Goal: Transaction & Acquisition: Purchase product/service

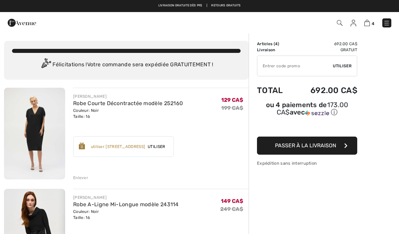
click at [367, 23] on img at bounding box center [367, 23] width 6 height 6
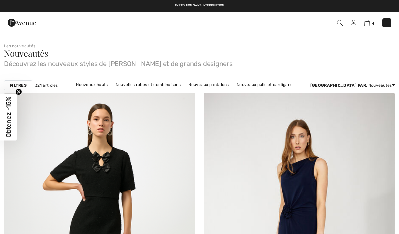
checkbox input "true"
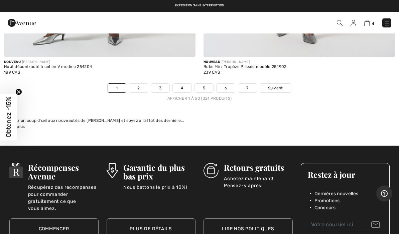
scroll to position [8262, 0]
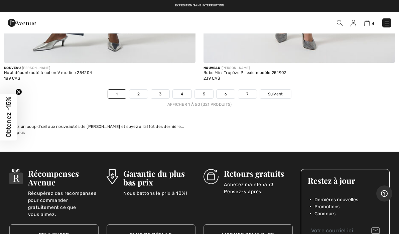
click at [140, 90] on link "2" at bounding box center [138, 94] width 18 height 9
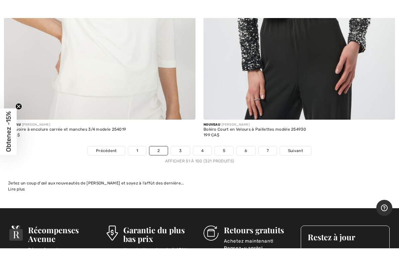
scroll to position [8187, 0]
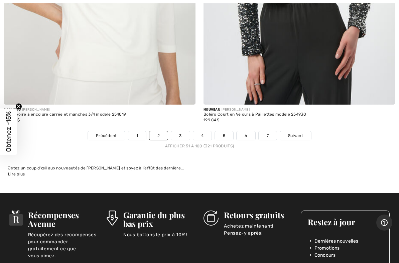
click at [183, 131] on link "3" at bounding box center [180, 135] width 18 height 9
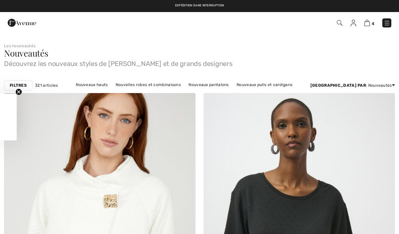
checkbox input "true"
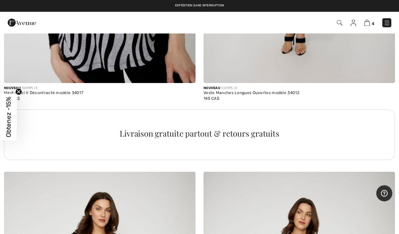
click at [39, 164] on div "Livraison gratuite partout & retours gratuits" at bounding box center [199, 141] width 399 height 62
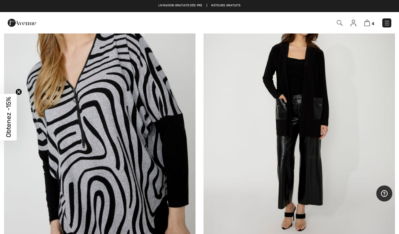
scroll to position [5632, 0]
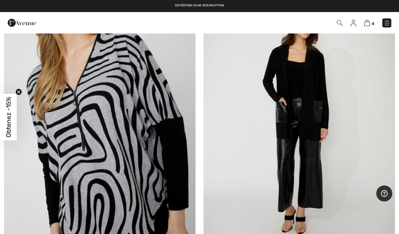
click at [320, 137] on img at bounding box center [300, 118] width 192 height 288
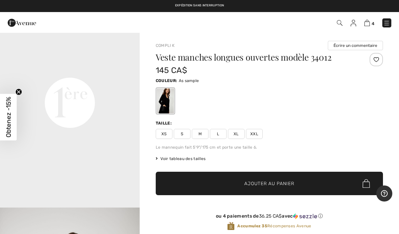
scroll to position [495, 0]
click at [257, 136] on span "XXL" at bounding box center [254, 134] width 17 height 10
click at [303, 186] on span "✔ Ajouté au panier Ajouter au panier" at bounding box center [269, 183] width 227 height 23
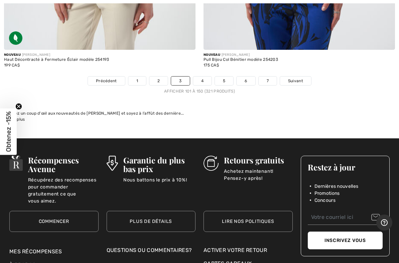
scroll to position [8189, 0]
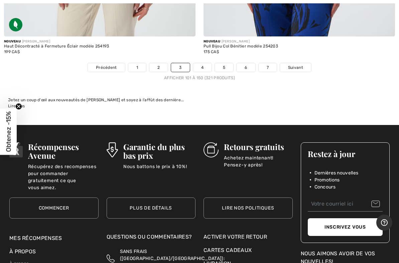
click at [204, 63] on link "4" at bounding box center [202, 67] width 18 height 9
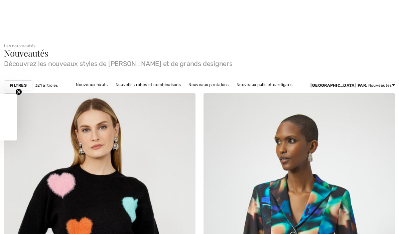
checkbox input "true"
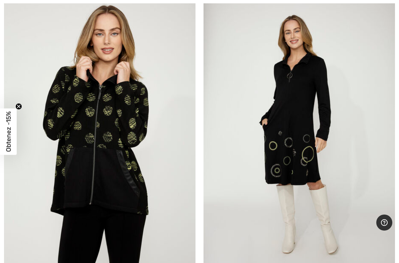
scroll to position [3302, 0]
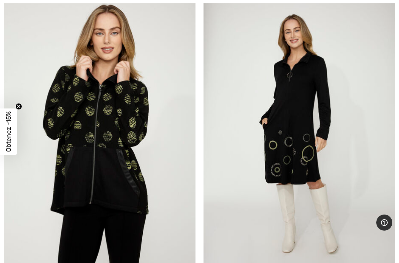
click at [310, 136] on img at bounding box center [300, 135] width 192 height 288
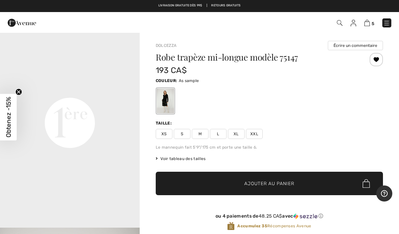
scroll to position [438, 0]
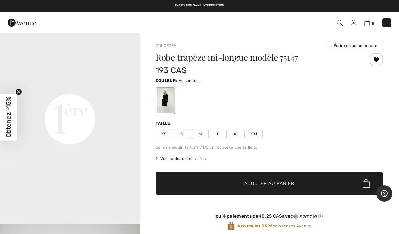
click at [255, 135] on span "XXL" at bounding box center [254, 134] width 17 height 10
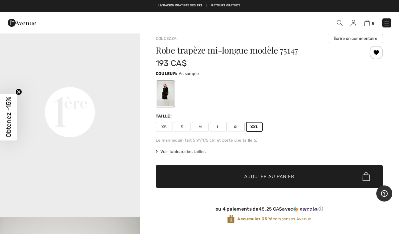
scroll to position [0, 0]
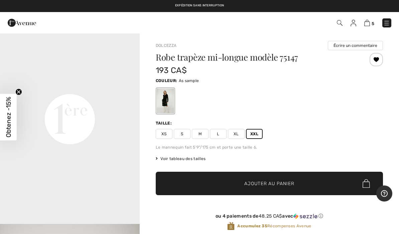
click at [307, 182] on span "✔ Ajouté au panier Ajouter au panier" at bounding box center [269, 183] width 227 height 23
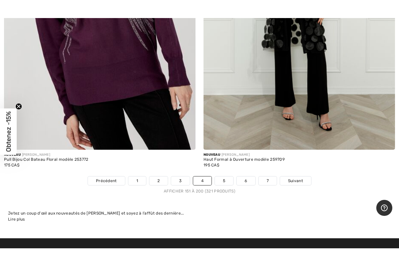
scroll to position [8025, 0]
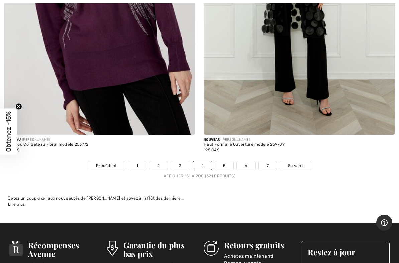
click at [222, 163] on link "5" at bounding box center [224, 166] width 18 height 9
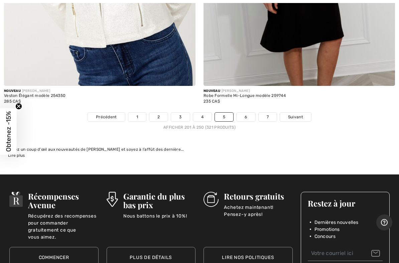
scroll to position [8217, 0]
click at [247, 113] on link "6" at bounding box center [246, 117] width 18 height 9
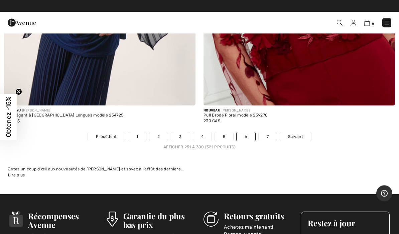
scroll to position [8164, 0]
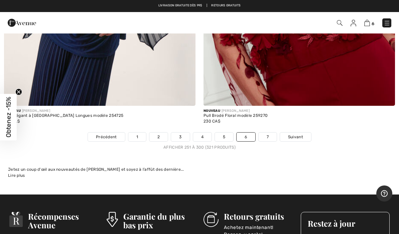
click at [266, 132] on link "7" at bounding box center [268, 136] width 18 height 9
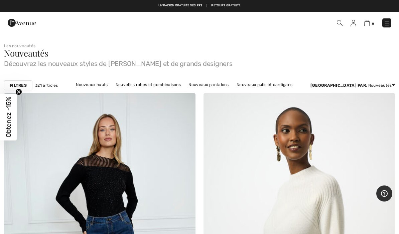
click at [18, 92] on icon "Close teaser" at bounding box center [18, 91] width 3 height 3
click at [16, 86] on strong "Filtres" at bounding box center [18, 85] width 17 height 6
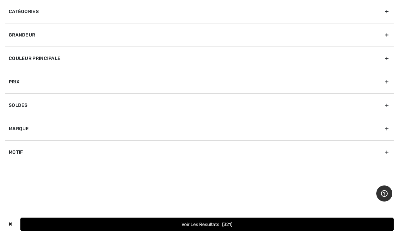
click at [17, 16] on div "Catégories" at bounding box center [199, 11] width 389 height 23
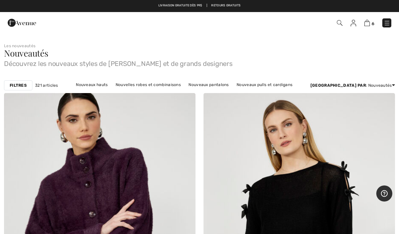
click at [385, 24] on img at bounding box center [387, 23] width 7 height 7
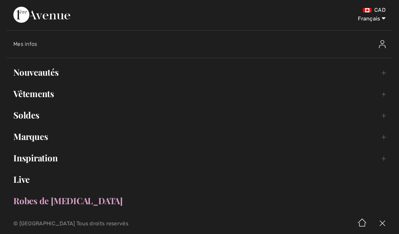
click at [27, 79] on link "Nouveautés Toggle submenu" at bounding box center [200, 72] width 386 height 15
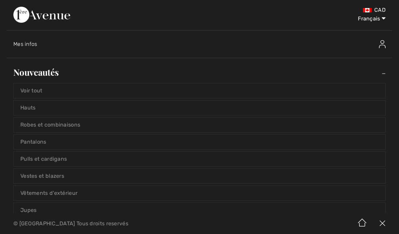
click at [25, 127] on link "Robes et combinaisons" at bounding box center [200, 124] width 372 height 15
click at [29, 127] on link "Robes et combinaisons" at bounding box center [200, 124] width 372 height 15
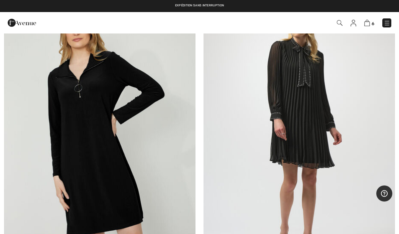
scroll to position [2068, 0]
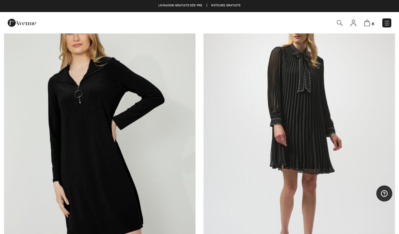
click at [46, 125] on img at bounding box center [100, 138] width 192 height 288
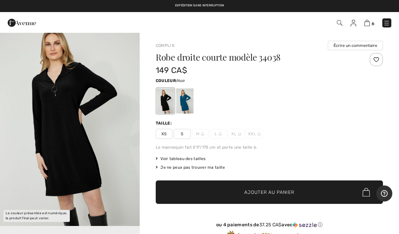
scroll to position [17, 0]
click at [73, 134] on img "1 / 1" at bounding box center [70, 121] width 140 height 210
click at [182, 105] on div at bounding box center [184, 100] width 17 height 25
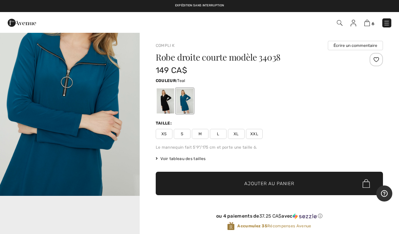
scroll to position [255, 0]
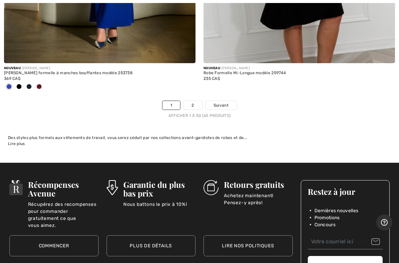
scroll to position [8186, 0]
click at [194, 101] on link "2" at bounding box center [193, 105] width 18 height 9
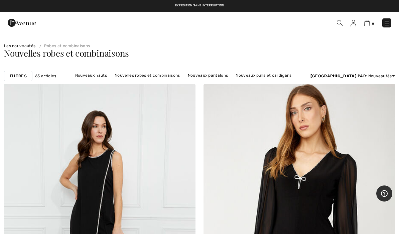
click at [387, 24] on img at bounding box center [387, 23] width 7 height 7
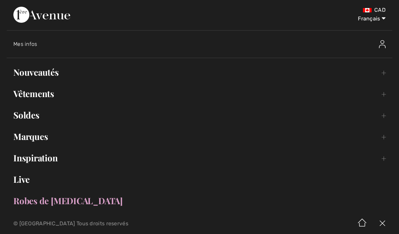
click at [26, 77] on link "Nouveautés Toggle submenu" at bounding box center [200, 72] width 386 height 15
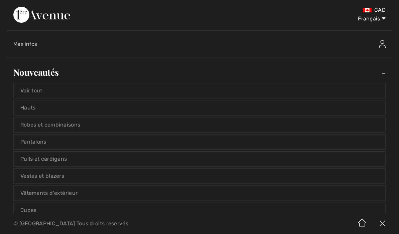
click at [20, 71] on link "Nouveautés Toggle submenu" at bounding box center [200, 72] width 386 height 15
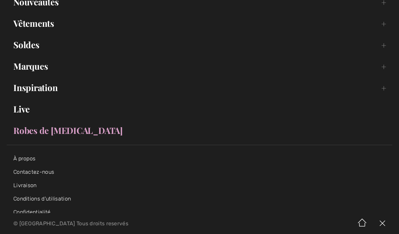
scroll to position [70, 0]
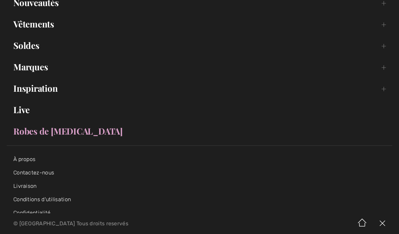
click at [19, 70] on link "Marques Open submenu" at bounding box center [200, 67] width 386 height 15
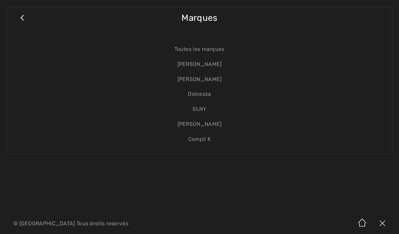
click at [203, 90] on link "Dolcezza" at bounding box center [200, 94] width 372 height 15
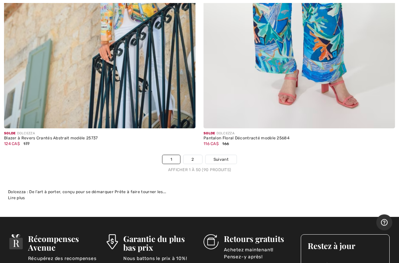
scroll to position [8211, 0]
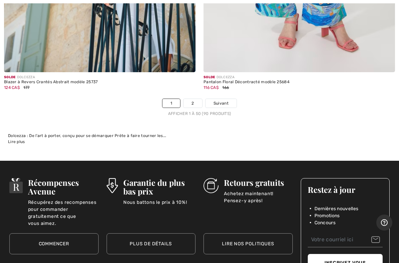
click at [195, 99] on link "2" at bounding box center [193, 103] width 18 height 9
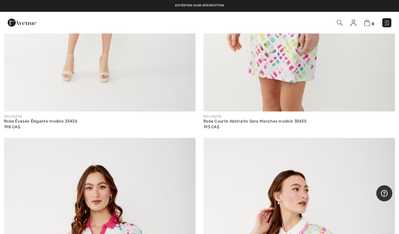
scroll to position [3316, 0]
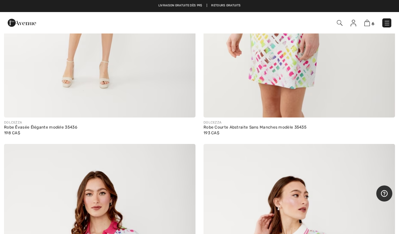
click at [389, 23] on img at bounding box center [387, 23] width 7 height 7
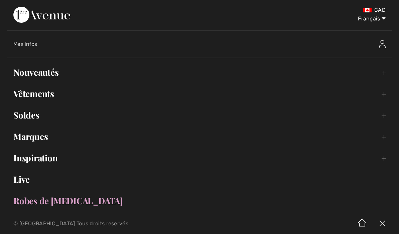
click at [23, 138] on link "Marques Open submenu" at bounding box center [200, 136] width 386 height 15
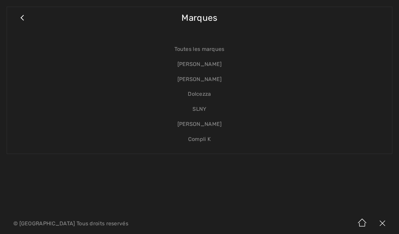
click at [210, 64] on link "[PERSON_NAME]" at bounding box center [200, 64] width 372 height 15
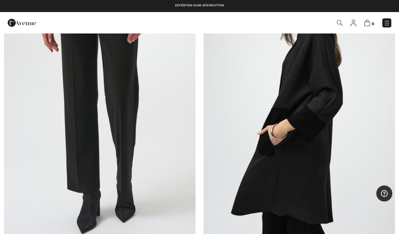
scroll to position [1539, 0]
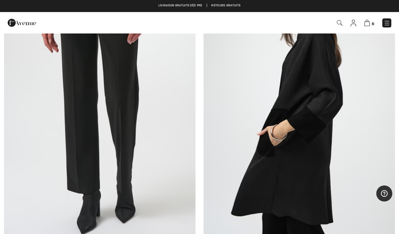
click at [296, 110] on img at bounding box center [300, 99] width 192 height 288
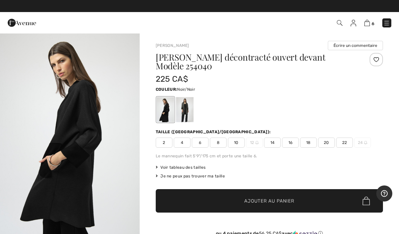
scroll to position [43, 0]
click at [29, 124] on img "1 / 2" at bounding box center [70, 135] width 140 height 209
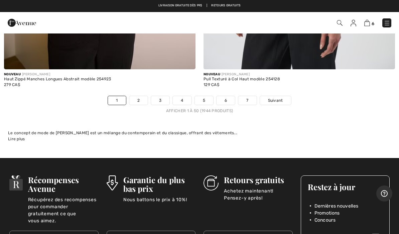
scroll to position [8400, 0]
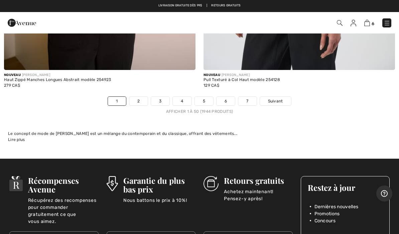
click at [140, 97] on link "2" at bounding box center [138, 101] width 18 height 9
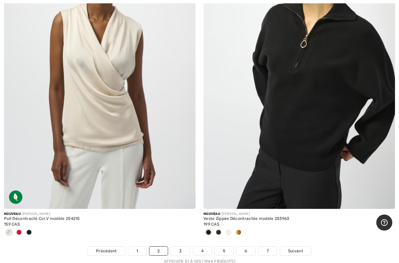
scroll to position [8231, 0]
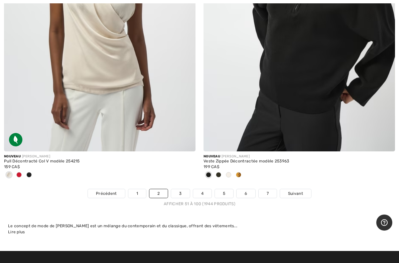
click at [181, 189] on link "3" at bounding box center [180, 193] width 18 height 9
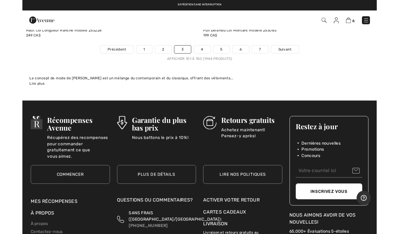
scroll to position [8420, 0]
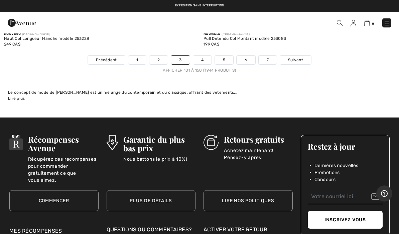
click at [206, 56] on link "4" at bounding box center [202, 60] width 18 height 9
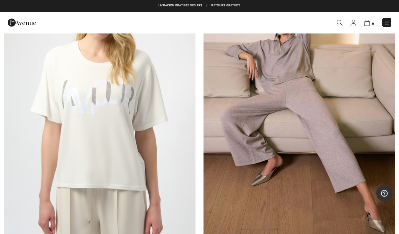
scroll to position [8194, 0]
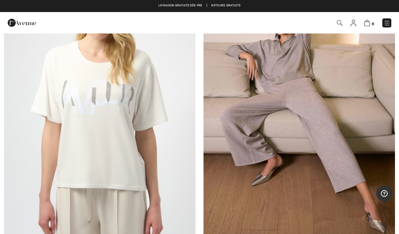
click at [324, 137] on img at bounding box center [300, 100] width 192 height 288
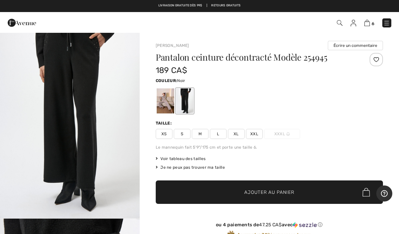
scroll to position [19, 0]
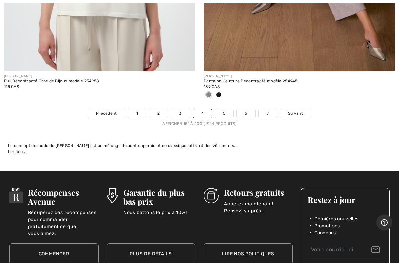
scroll to position [8431, 0]
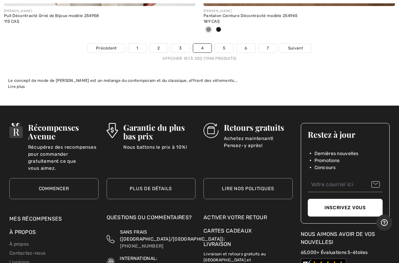
click at [227, 44] on link "5" at bounding box center [224, 48] width 18 height 9
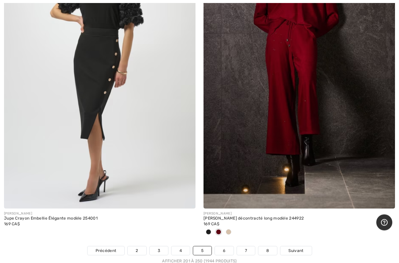
scroll to position [8184, 0]
click at [227, 233] on link "6" at bounding box center [224, 250] width 18 height 9
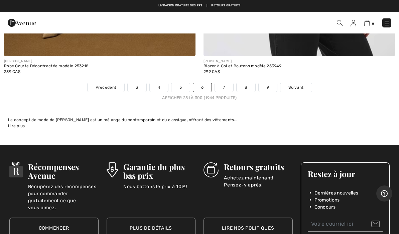
scroll to position [8447, 0]
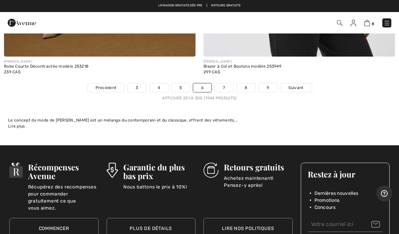
click at [220, 74] on div "JOSEPH RIBKOFF Blazer à Col et Boutons modèle 253949 299 CA$" at bounding box center [300, 70] width 192 height 26
click at [225, 83] on link "7" at bounding box center [224, 87] width 18 height 9
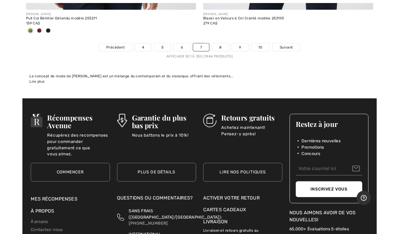
scroll to position [8368, 0]
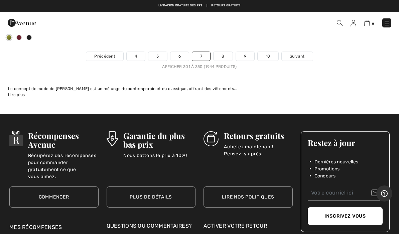
click at [225, 54] on link "8" at bounding box center [223, 56] width 19 height 9
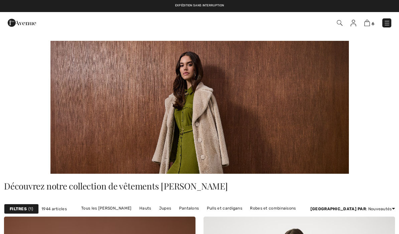
checkbox input "true"
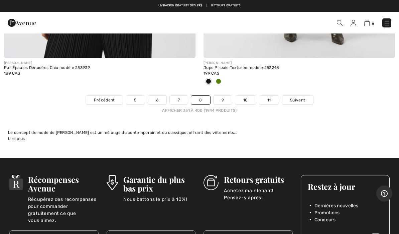
scroll to position [8390, 0]
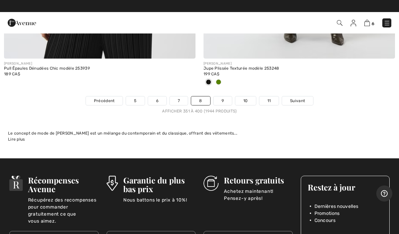
click at [225, 96] on link "9" at bounding box center [223, 100] width 18 height 9
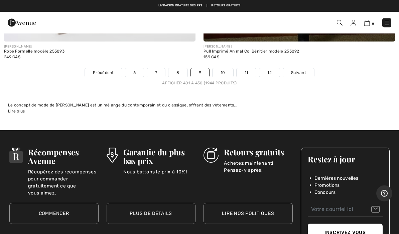
scroll to position [8291, 0]
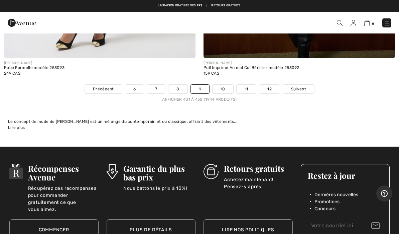
click at [223, 85] on link "10" at bounding box center [223, 89] width 21 height 9
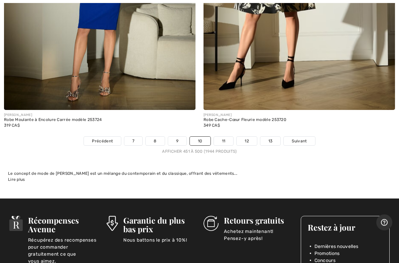
scroll to position [8239, 0]
click at [222, 137] on link "11" at bounding box center [224, 141] width 20 height 9
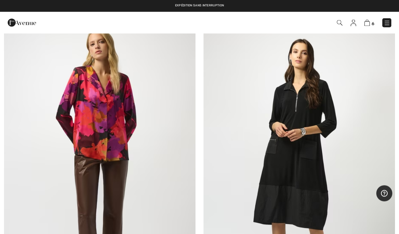
scroll to position [5354, 0]
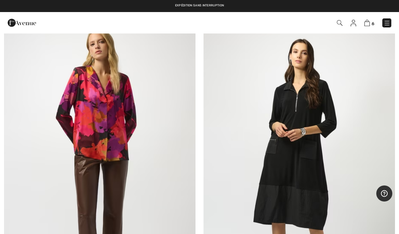
click at [368, 22] on img at bounding box center [367, 23] width 6 height 6
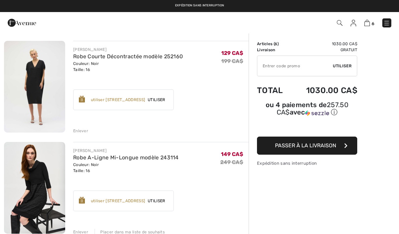
scroll to position [44, 0]
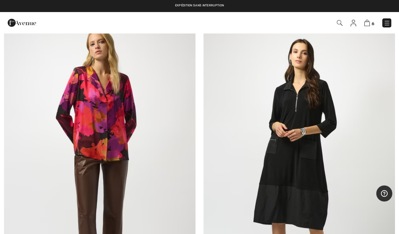
click at [317, 190] on img at bounding box center [300, 162] width 192 height 288
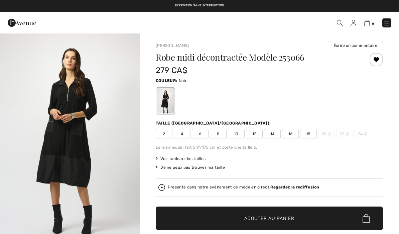
checkbox input "true"
click at [291, 136] on span "16" at bounding box center [290, 134] width 17 height 10
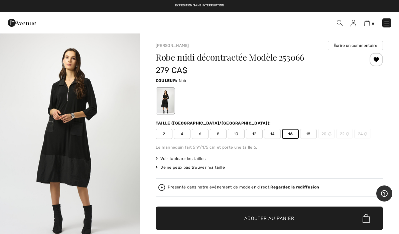
click at [289, 218] on span "Ajouter au panier" at bounding box center [269, 218] width 50 height 7
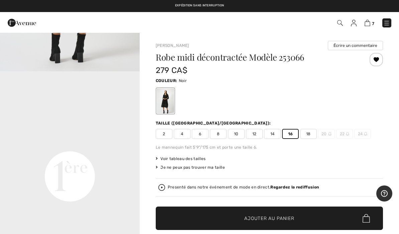
scroll to position [374, 0]
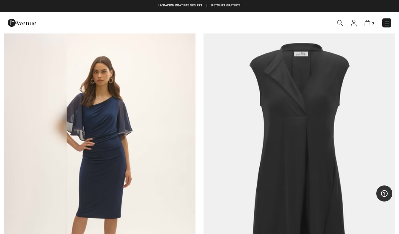
scroll to position [8006, 0]
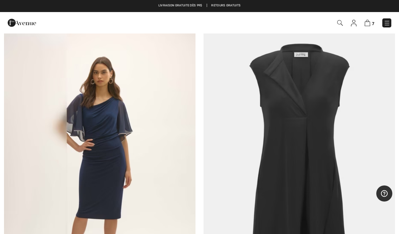
click at [318, 169] on img at bounding box center [300, 167] width 192 height 288
click at [313, 149] on img at bounding box center [300, 167] width 192 height 288
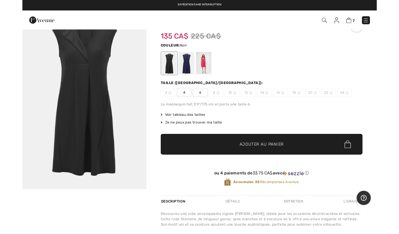
scroll to position [19, 0]
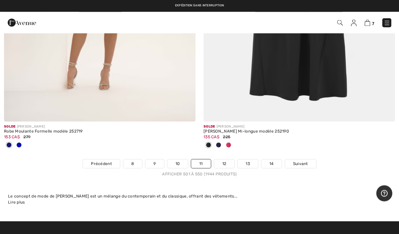
scroll to position [8194, 0]
click at [229, 159] on link "12" at bounding box center [224, 163] width 20 height 9
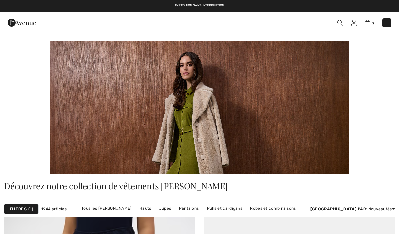
checkbox input "true"
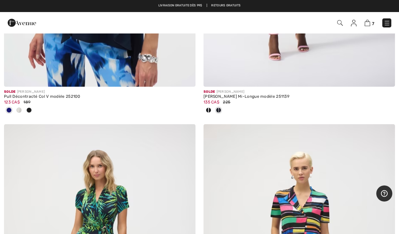
scroll to position [7666, 0]
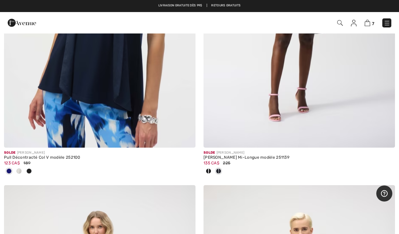
click at [369, 22] on img at bounding box center [368, 23] width 6 height 6
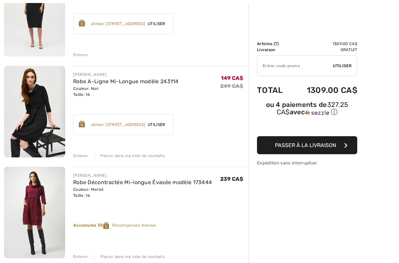
scroll to position [123, 0]
click at [38, 118] on img at bounding box center [34, 112] width 61 height 92
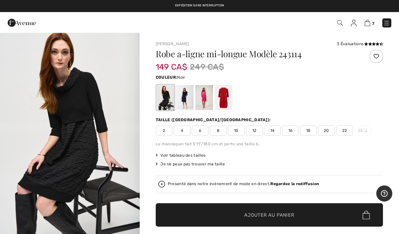
scroll to position [6, 0]
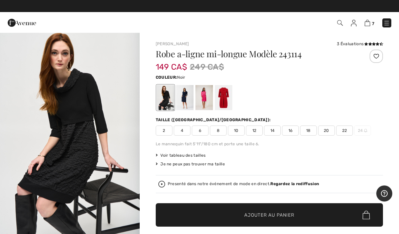
click at [92, 109] on img "1 / 11" at bounding box center [70, 131] width 140 height 209
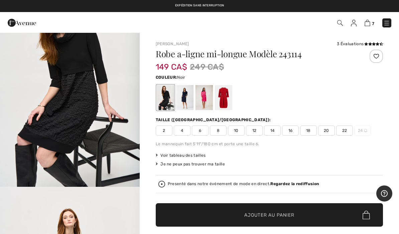
scroll to position [63, 0]
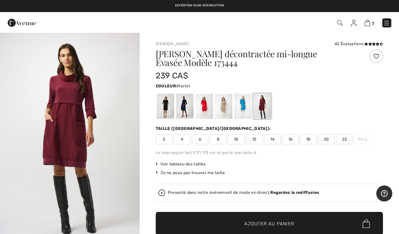
click at [103, 134] on img "1 / 4" at bounding box center [70, 137] width 140 height 209
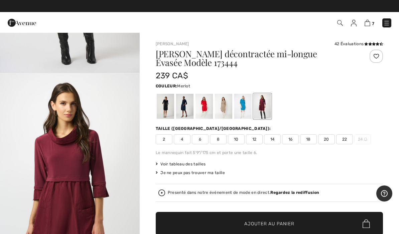
scroll to position [175, 0]
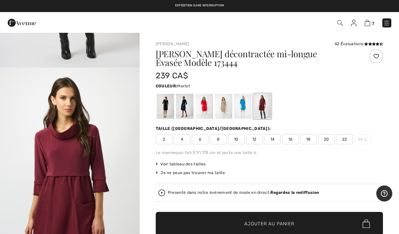
click at [24, 205] on img "2 / 4" at bounding box center [70, 172] width 140 height 209
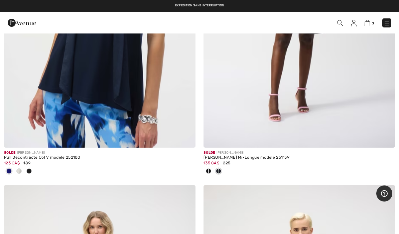
click at [368, 25] on img at bounding box center [368, 23] width 6 height 6
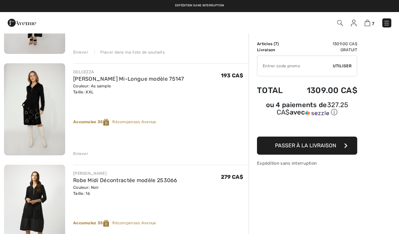
scroll to position [529, 0]
click at [36, 103] on img at bounding box center [34, 110] width 61 height 92
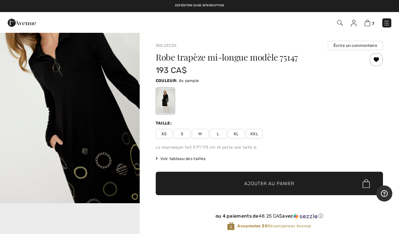
scroll to position [247, 0]
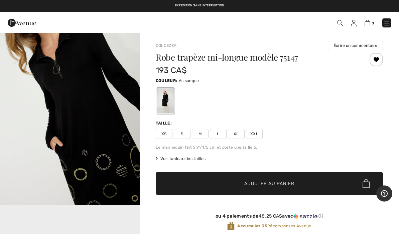
click at [95, 100] on img "2 / 5" at bounding box center [70, 100] width 140 height 210
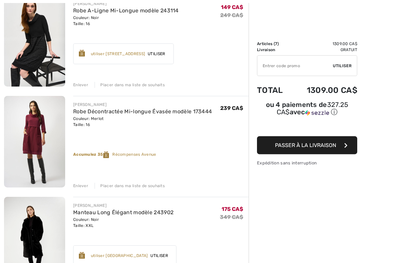
scroll to position [195, 0]
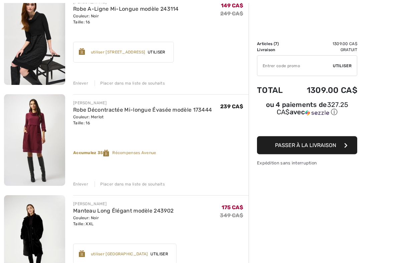
click at [82, 182] on div "Enlever" at bounding box center [80, 185] width 15 height 6
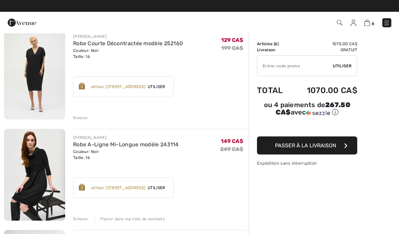
scroll to position [60, 0]
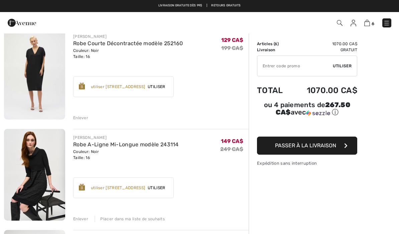
click at [25, 188] on img at bounding box center [34, 175] width 61 height 92
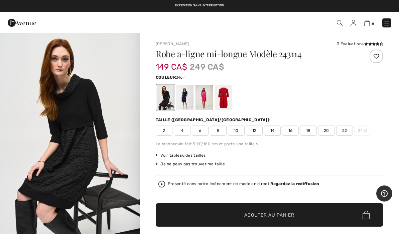
click at [91, 144] on img "1 / 11" at bounding box center [70, 137] width 140 height 209
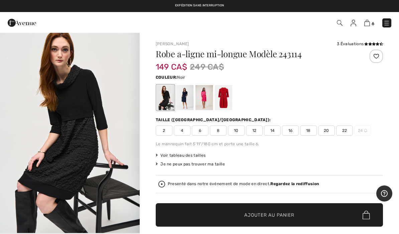
scroll to position [10, 0]
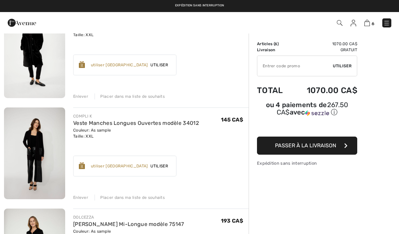
scroll to position [283, 0]
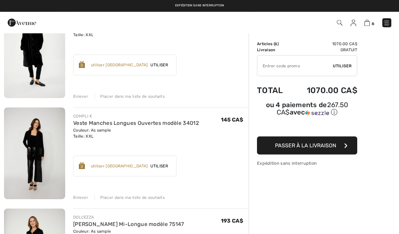
click at [31, 178] on img at bounding box center [34, 154] width 61 height 92
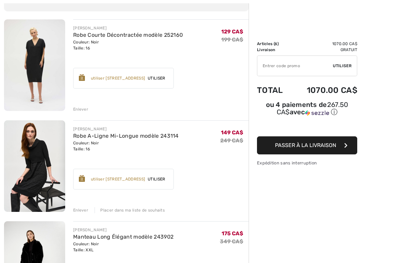
scroll to position [71, 0]
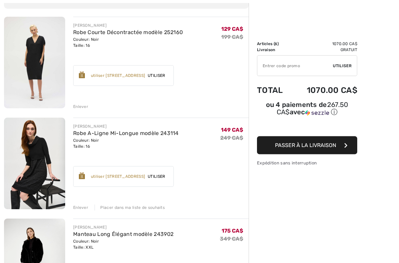
click at [75, 208] on div "Enlever" at bounding box center [80, 208] width 15 height 6
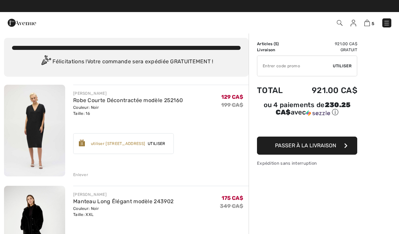
scroll to position [0, 0]
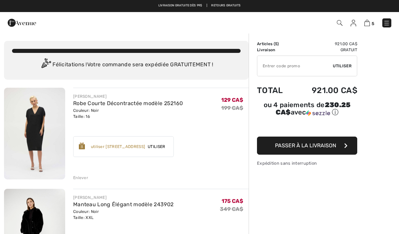
click at [145, 146] on div "utiliser 800 Récompenses Avenue" at bounding box center [118, 146] width 55 height 6
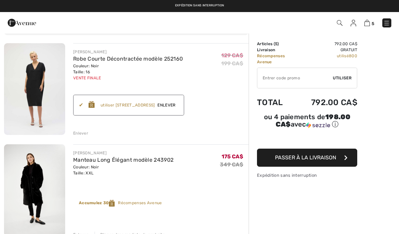
scroll to position [40, 0]
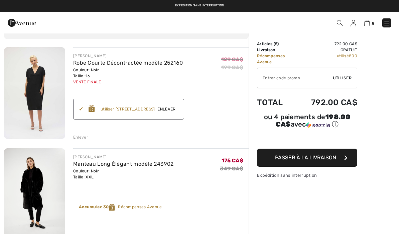
click at [178, 109] on span "Enlever" at bounding box center [166, 109] width 23 height 6
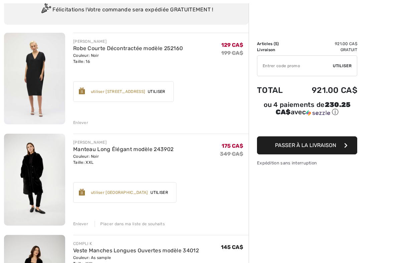
scroll to position [55, 0]
click at [171, 194] on span "Utiliser" at bounding box center [159, 193] width 23 height 6
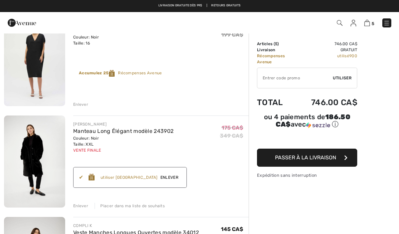
scroll to position [72, 0]
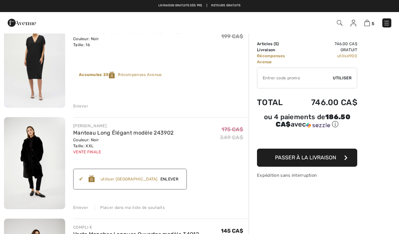
click at [339, 154] on button "Passer à la livraison" at bounding box center [307, 157] width 100 height 18
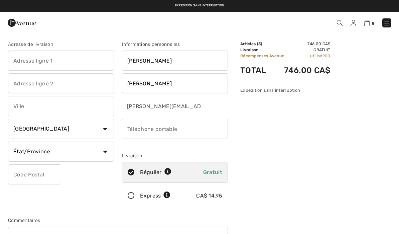
click at [21, 65] on input "text" at bounding box center [61, 60] width 106 height 20
click at [24, 110] on input "text" at bounding box center [61, 106] width 106 height 20
type input "299, de la Coopérative"
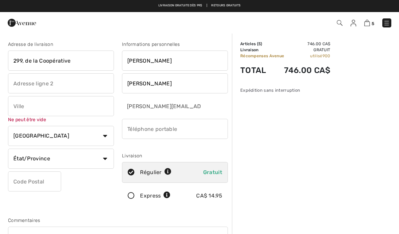
type input "Sherrington"
type input "J0L 2N0"
click at [201, 133] on input "phone" at bounding box center [175, 129] width 106 height 20
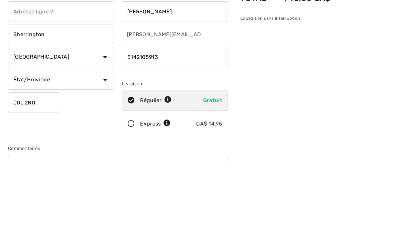
scroll to position [72, 0]
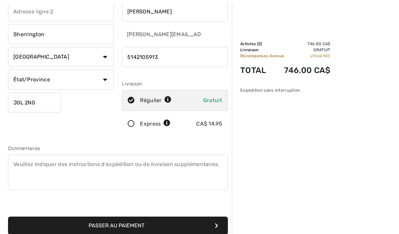
type input "5142105913"
click at [45, 226] on button "Passer au paiement" at bounding box center [118, 225] width 220 height 18
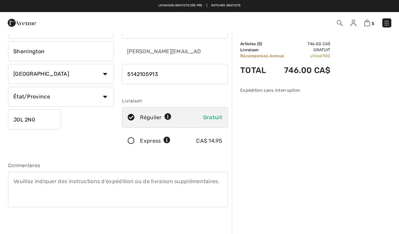
scroll to position [55, 0]
click at [102, 97] on select "État/Province Alberta Colombie-Britannique Ile-du-Prince-Edward Manitoba Nouvea…" at bounding box center [61, 97] width 106 height 20
select select "QC"
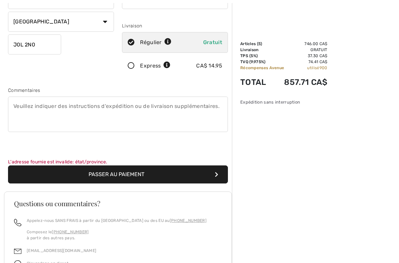
click at [20, 181] on button "Passer au paiement" at bounding box center [118, 175] width 220 height 18
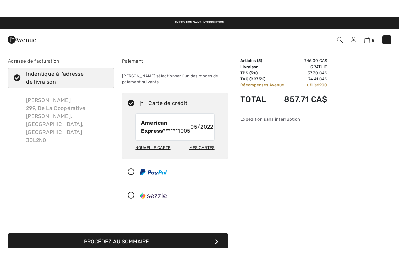
scroll to position [2, 0]
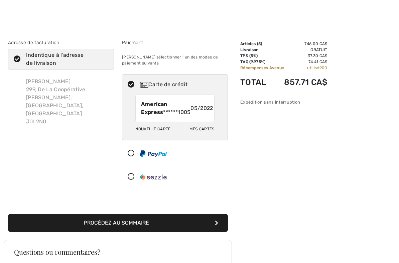
click at [161, 134] on div "Nouvelle carte" at bounding box center [152, 128] width 35 height 11
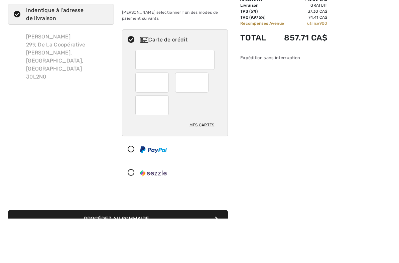
scroll to position [46, 0]
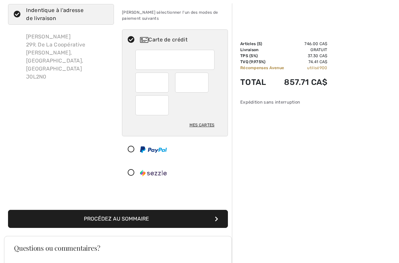
click at [140, 91] on div at bounding box center [151, 83] width 33 height 20
radio input "true"
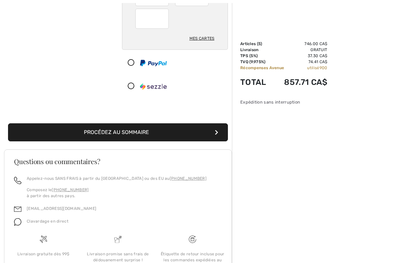
scroll to position [133, 0]
click at [158, 131] on button "Procédez au sommaire" at bounding box center [118, 132] width 220 height 18
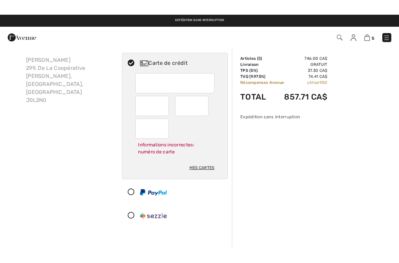
scroll to position [37, 0]
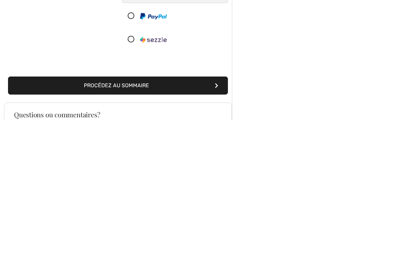
click at [164, 220] on button "Procédez au sommaire" at bounding box center [118, 229] width 220 height 18
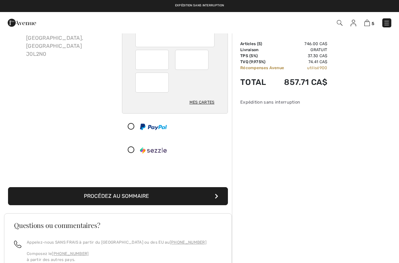
scroll to position [68, 0]
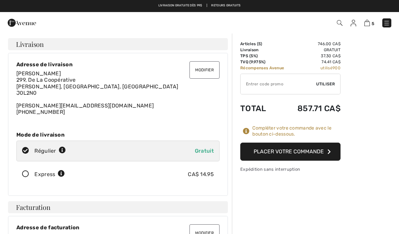
click at [316, 153] on button "Placer votre commande" at bounding box center [290, 151] width 100 height 18
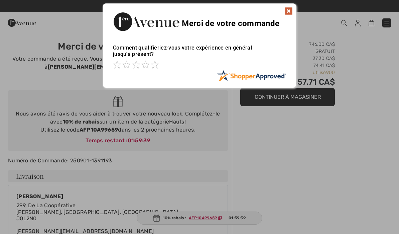
click at [293, 9] on img at bounding box center [289, 11] width 8 height 8
